Goal: Transaction & Acquisition: Purchase product/service

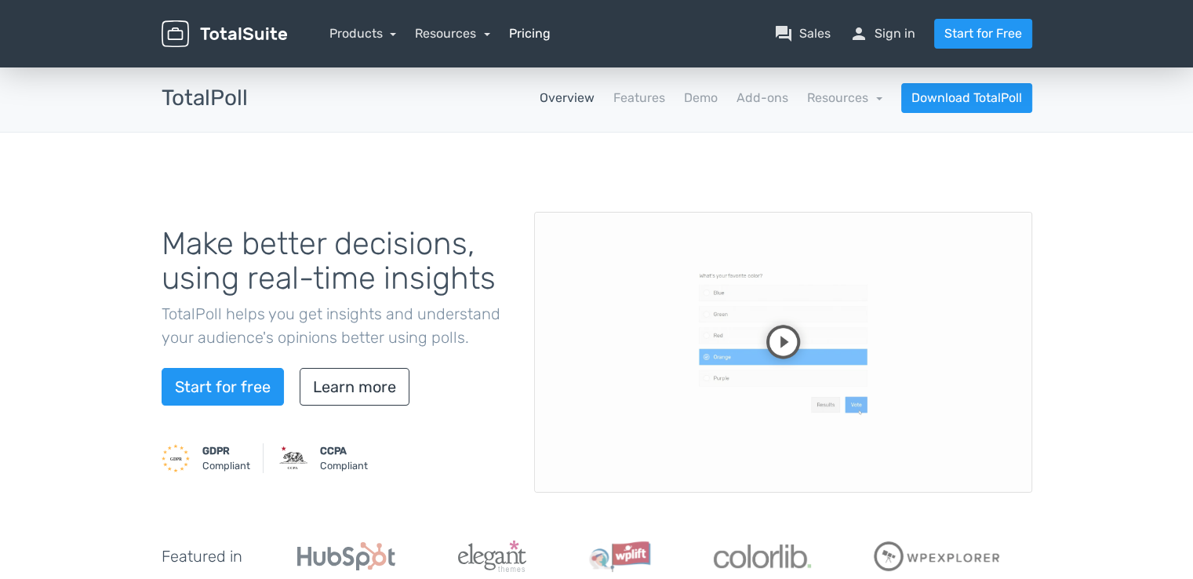
click at [521, 37] on link "Pricing" at bounding box center [530, 33] width 42 height 19
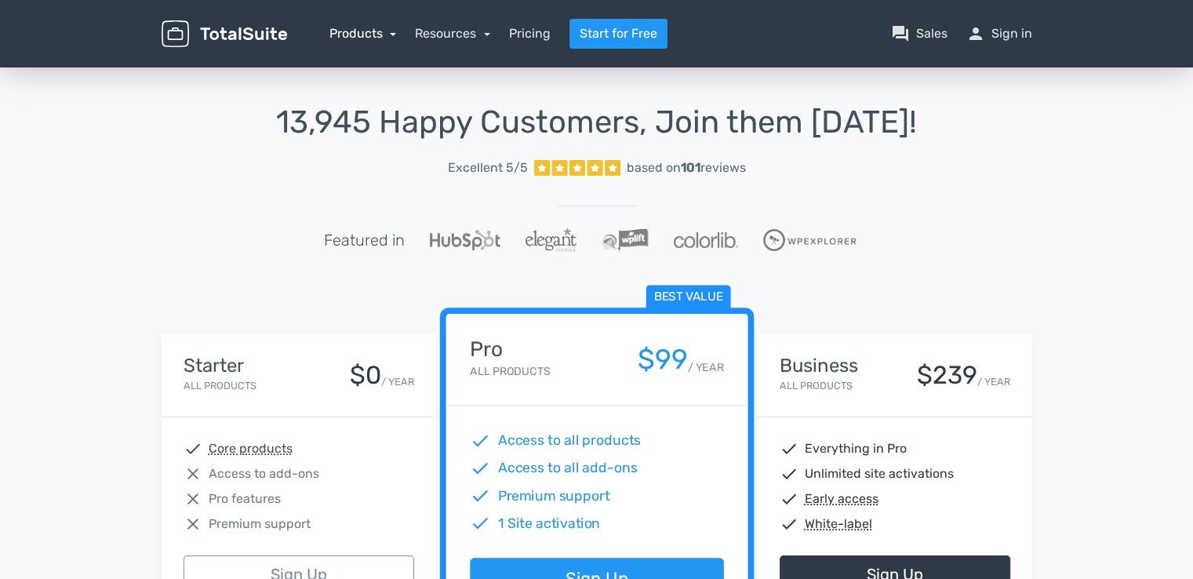
click at [348, 30] on link "Products" at bounding box center [362, 33] width 67 height 15
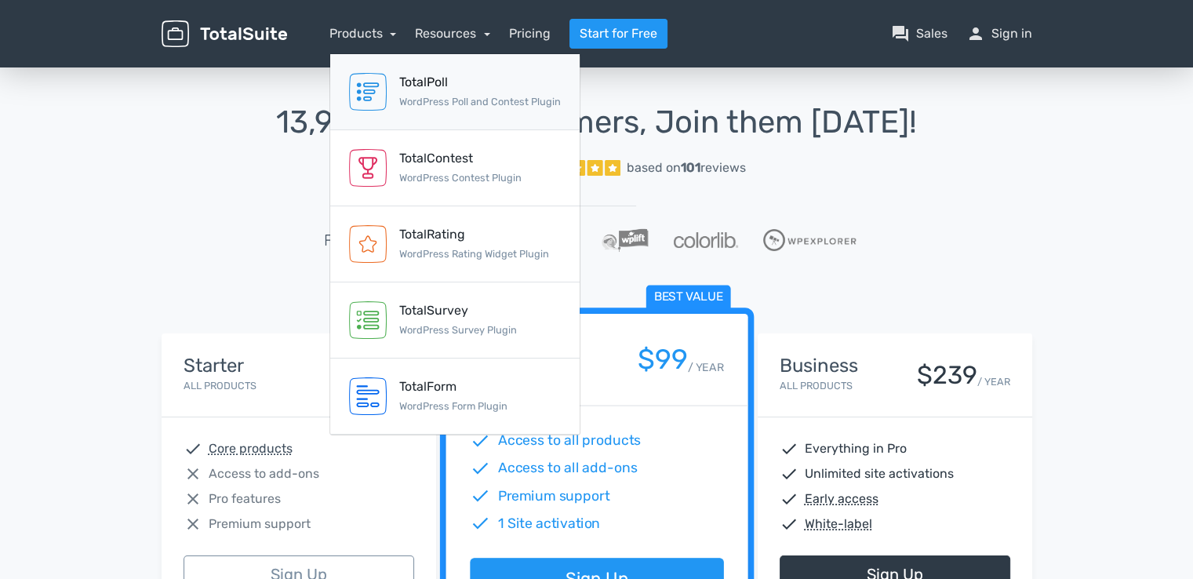
click at [420, 98] on small "WordPress Poll and Contest Plugin" at bounding box center [480, 102] width 162 height 12
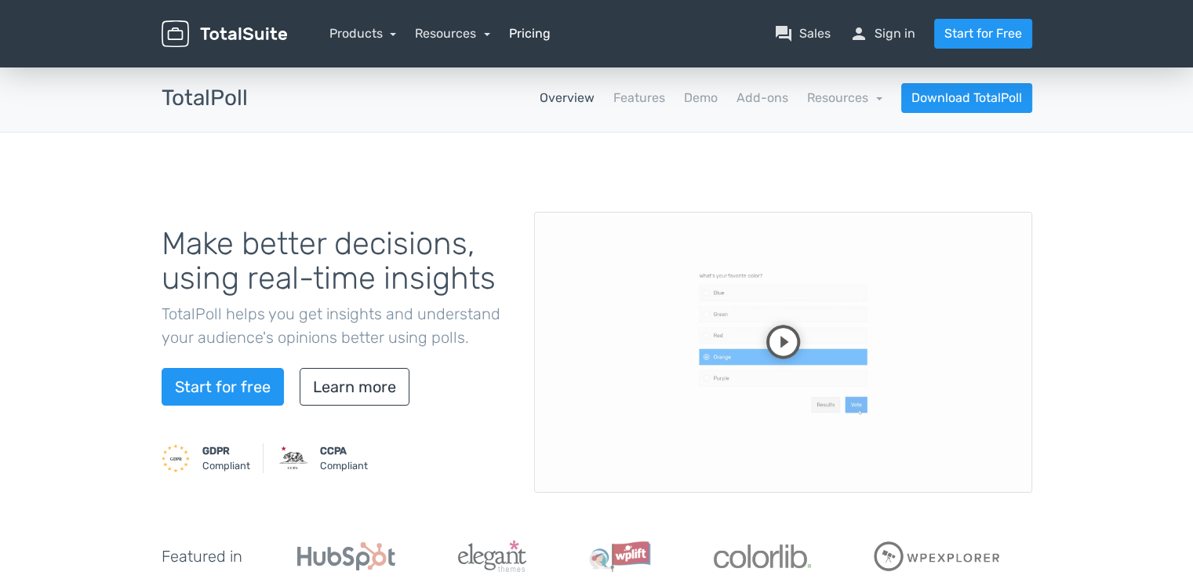
click at [533, 36] on link "Pricing" at bounding box center [530, 33] width 42 height 19
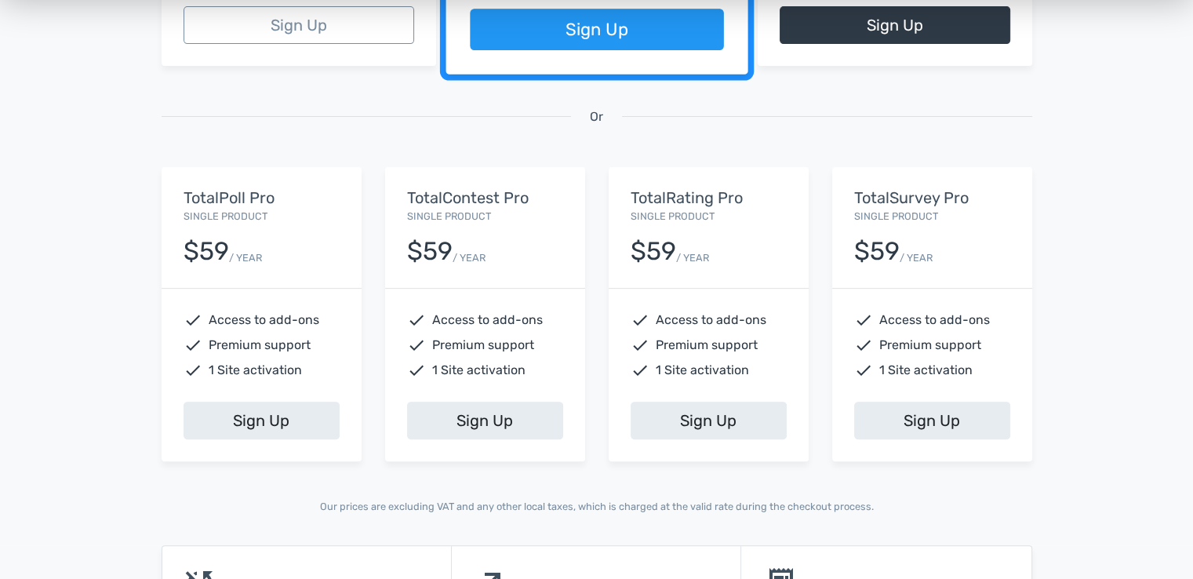
scroll to position [627, 0]
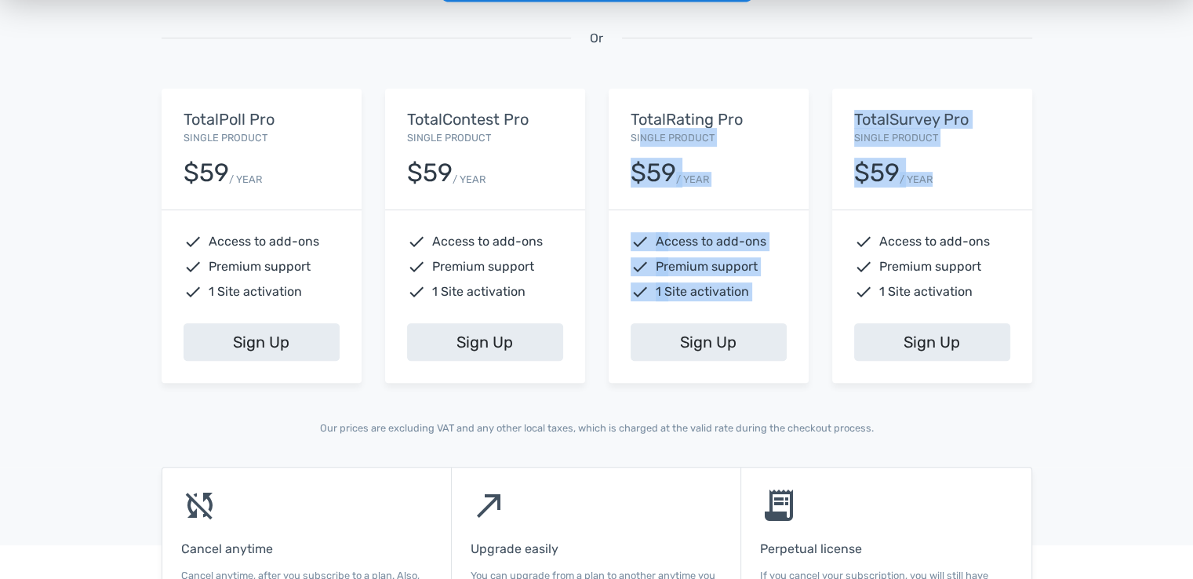
drag, startPoint x: 1015, startPoint y: 145, endPoint x: 1028, endPoint y: 174, distance: 31.9
click at [642, 139] on div "Starter All Products $0 / YEAR check Core products close Access to add-ons clos…" at bounding box center [597, 52] width 894 height 736
click at [1035, 171] on div "TotalSurvey Pro Single Product $59 / YEAR check Access to add-ons check Premium…" at bounding box center [932, 235] width 224 height 293
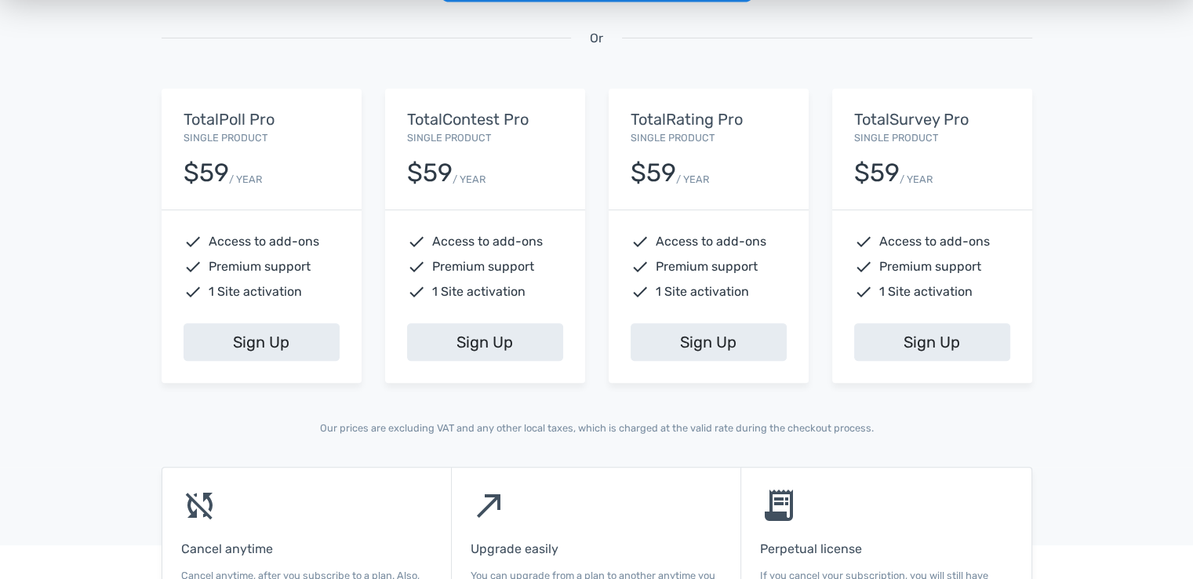
click at [158, 80] on div "Or" at bounding box center [597, 57] width 894 height 64
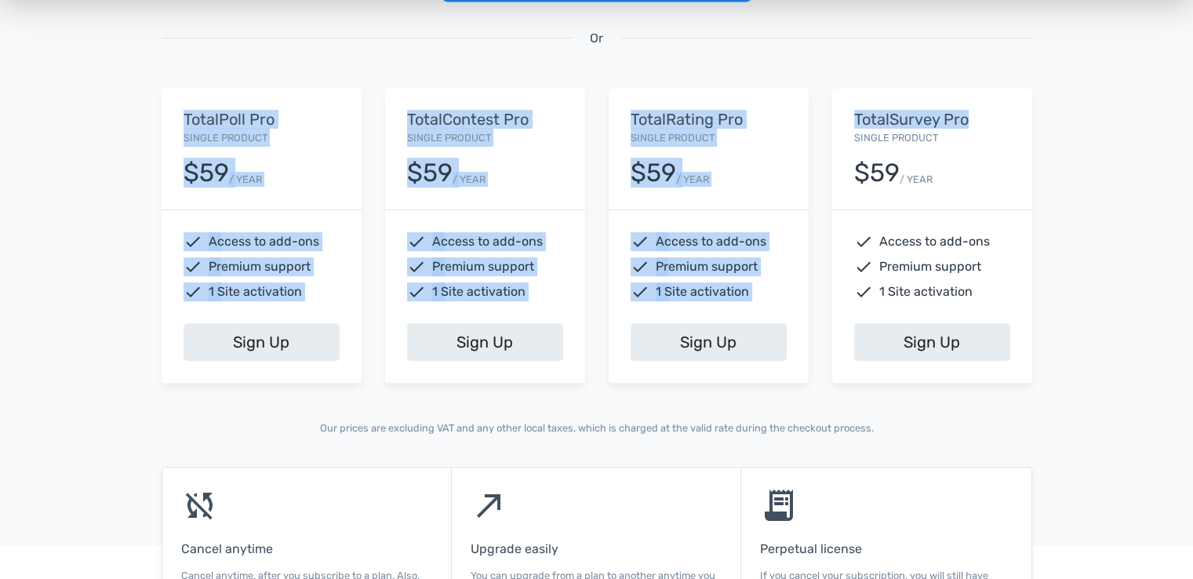
drag, startPoint x: 167, startPoint y: 108, endPoint x: 1001, endPoint y: 164, distance: 835.5
click at [971, 127] on div "Starter All Products $0 / YEAR check Core products close Access to add-ons clos…" at bounding box center [597, 52] width 894 height 736
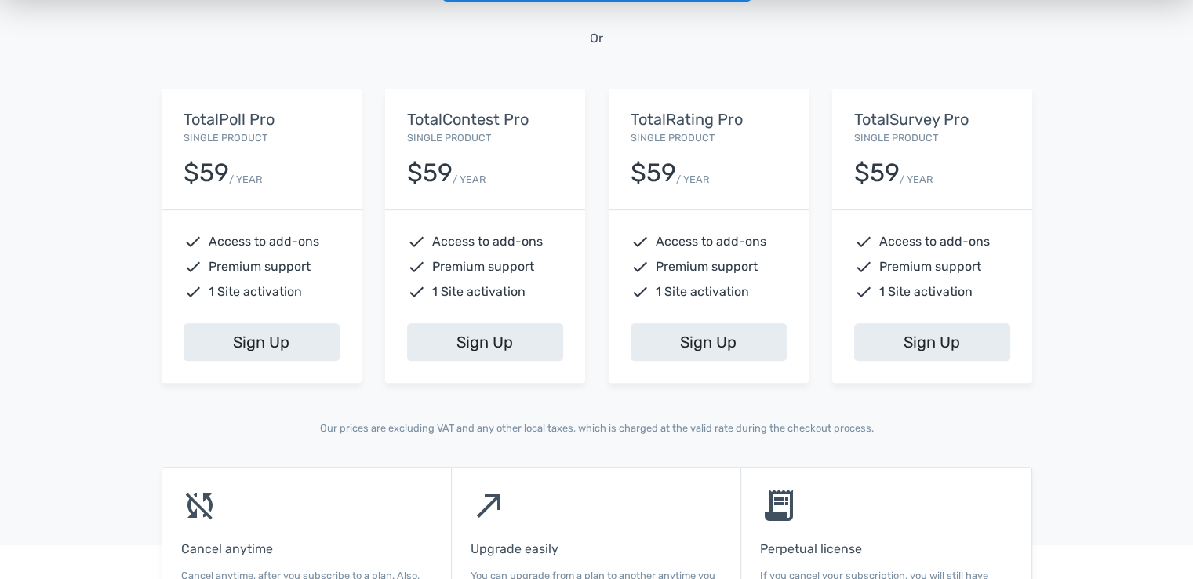
click at [1005, 163] on div "$59 / YEAR" at bounding box center [932, 167] width 156 height 40
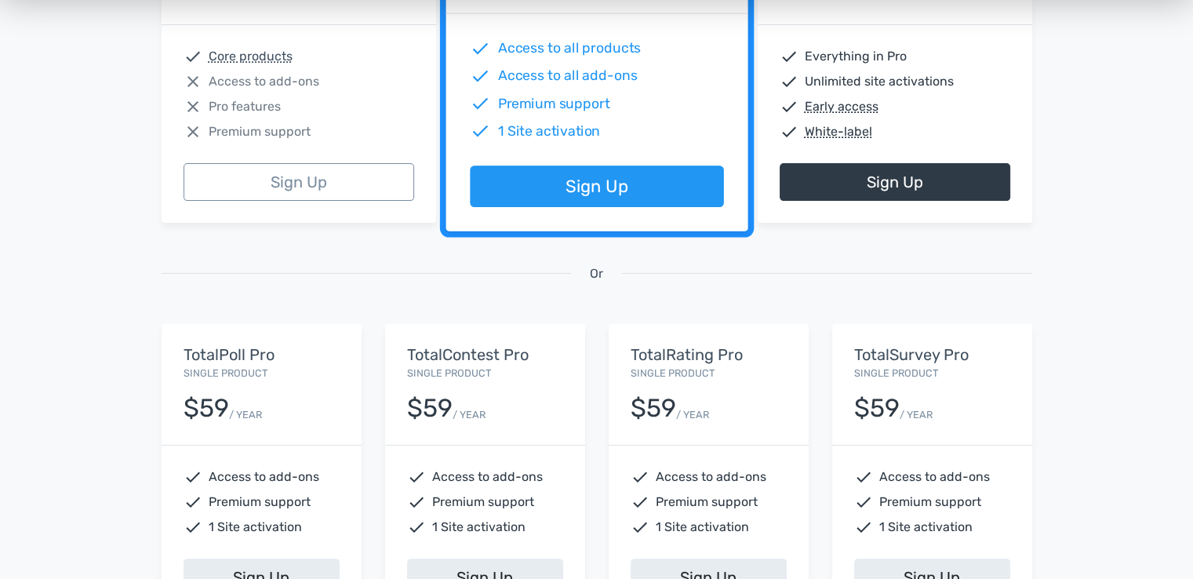
scroll to position [549, 0]
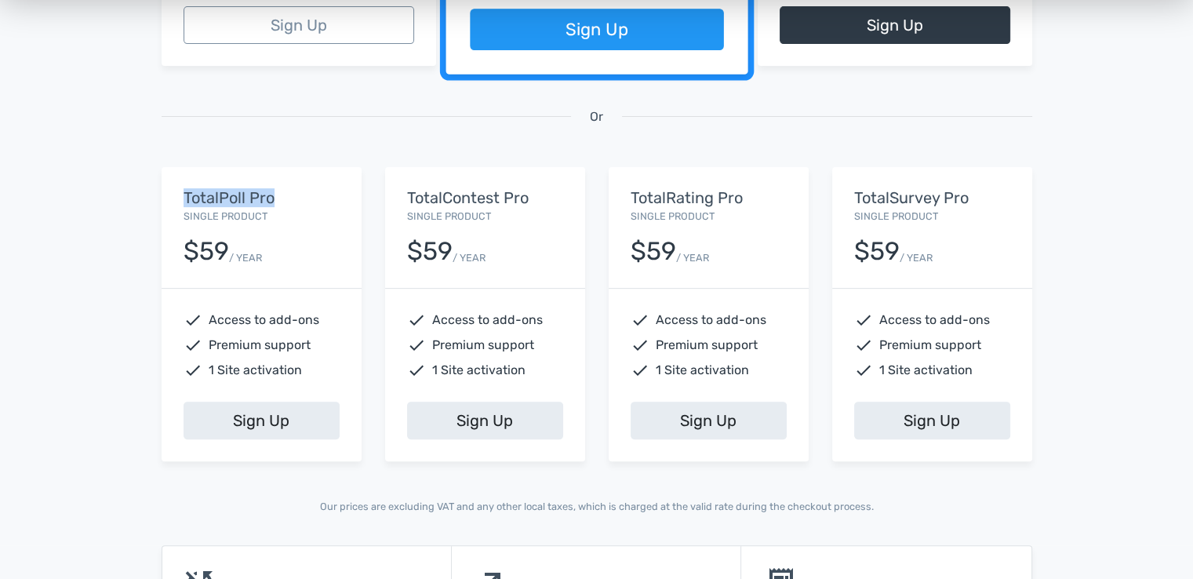
drag, startPoint x: 160, startPoint y: 196, endPoint x: 274, endPoint y: 195, distance: 113.7
click at [274, 195] on div "TotalPoll Pro Single Product $59 / YEAR check Access to add-ons check Premium s…" at bounding box center [262, 313] width 224 height 293
copy h5 "TotalPoll Pro"
